Goal: Information Seeking & Learning: Learn about a topic

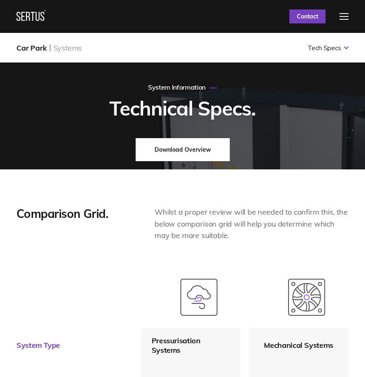
click at [340, 15] on div at bounding box center [343, 16] width 9 height 7
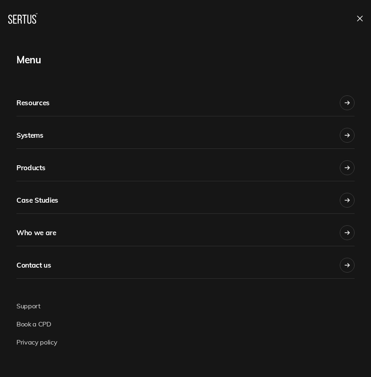
click at [42, 99] on div "Resources" at bounding box center [32, 103] width 33 height 18
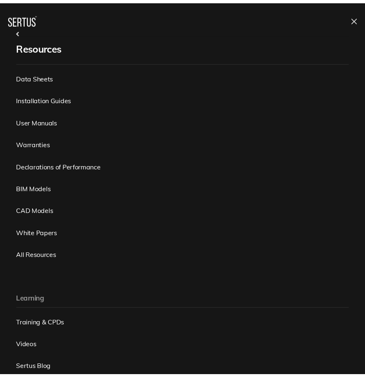
scroll to position [82, 0]
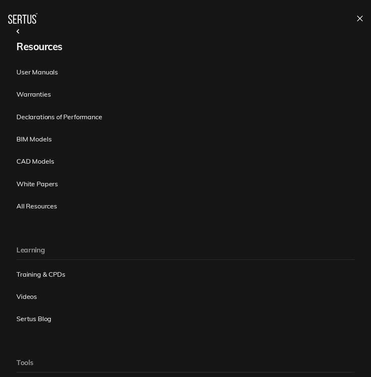
click at [48, 276] on link "Training & CPDs" at bounding box center [185, 274] width 338 height 9
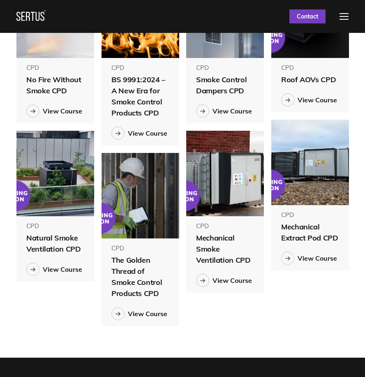
scroll to position [288, 0]
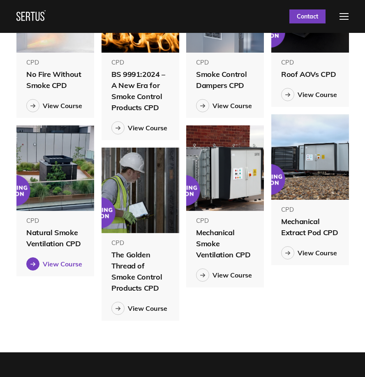
click at [60, 264] on div "View Course" at bounding box center [62, 264] width 39 height 8
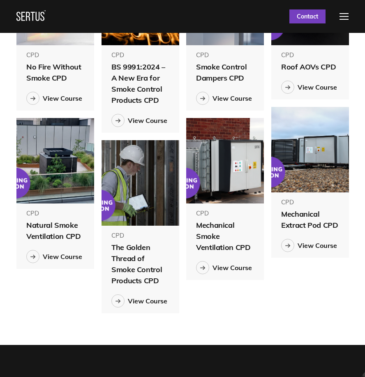
scroll to position [366, 345]
click at [323, 89] on div "View Course" at bounding box center [317, 87] width 39 height 8
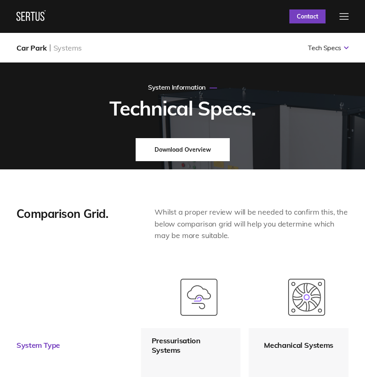
click at [344, 15] on div at bounding box center [343, 16] width 9 height 7
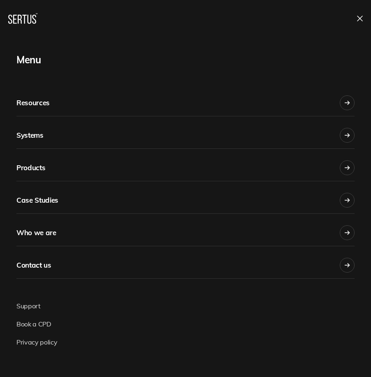
click at [52, 192] on div "Case Studies" at bounding box center [37, 200] width 42 height 18
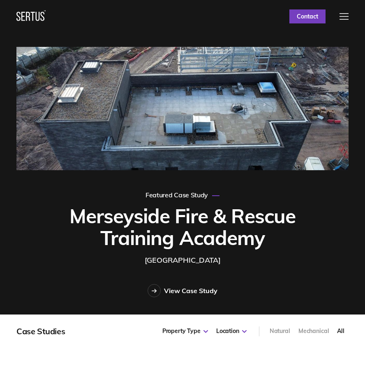
click at [344, 17] on div at bounding box center [343, 16] width 9 height 7
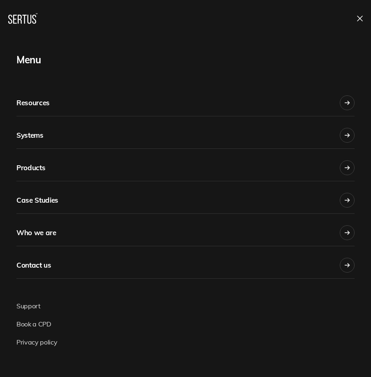
click at [42, 324] on link "Book a CPD" at bounding box center [33, 324] width 35 height 8
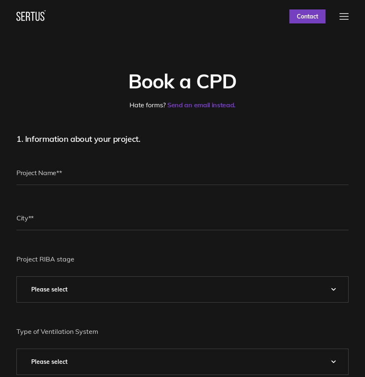
click at [347, 15] on div at bounding box center [343, 16] width 9 height 7
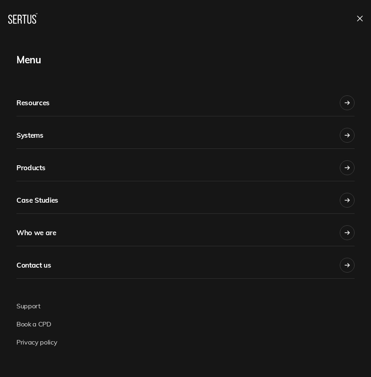
click at [42, 130] on div "Systems" at bounding box center [29, 135] width 27 height 18
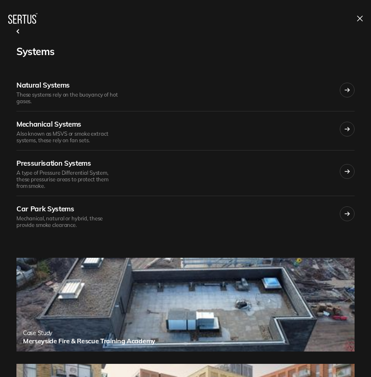
click at [359, 21] on icon at bounding box center [360, 19] width 6 height 6
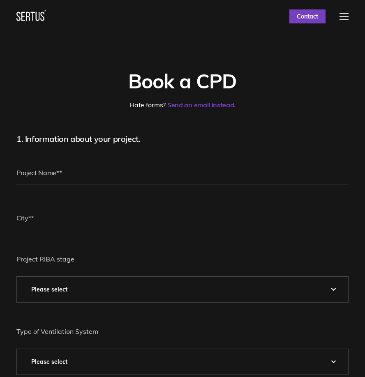
click at [346, 18] on div at bounding box center [343, 16] width 9 height 7
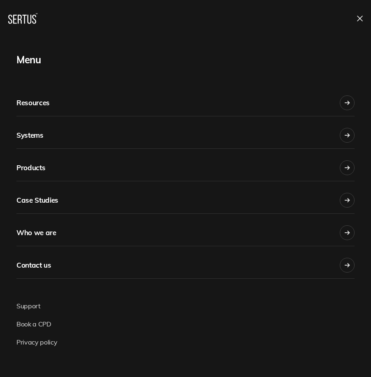
click at [117, 101] on link "Resources" at bounding box center [185, 100] width 338 height 32
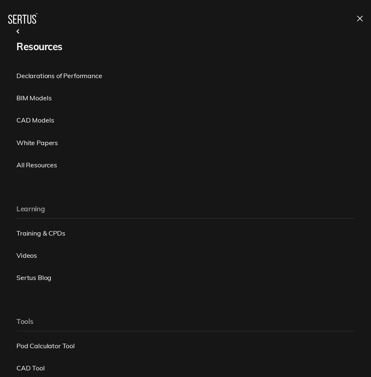
click at [25, 254] on link "Videos" at bounding box center [185, 255] width 338 height 9
